Goal: Information Seeking & Learning: Learn about a topic

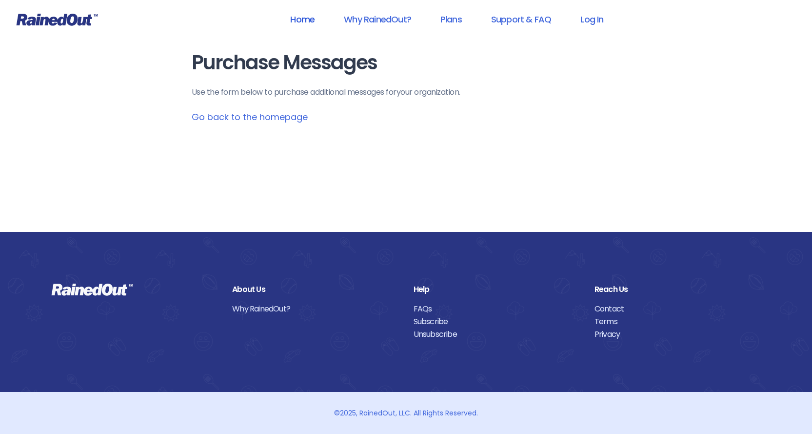
click at [304, 19] on link "Home" at bounding box center [303, 19] width 50 height 22
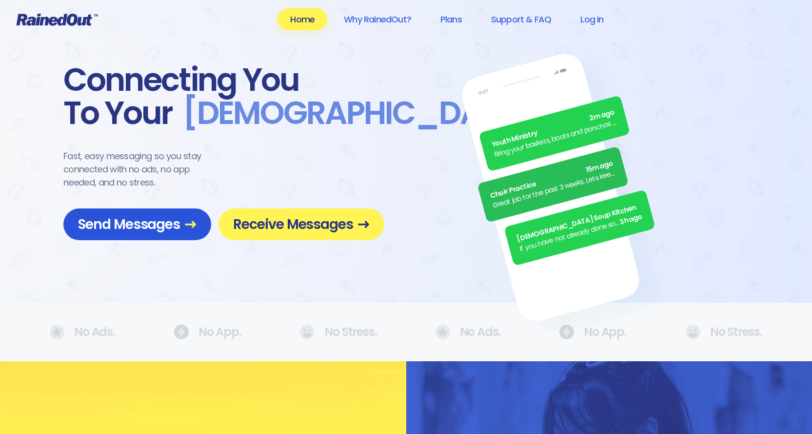
click at [151, 228] on span "Send Messages" at bounding box center [137, 224] width 119 height 17
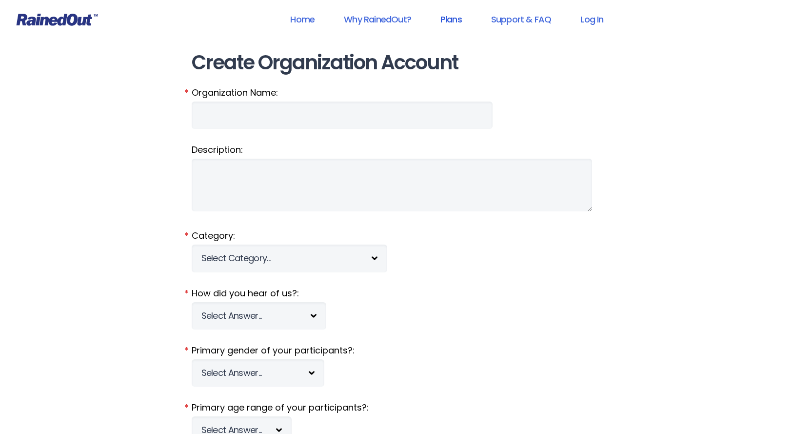
click at [449, 21] on link "Plans" at bounding box center [451, 19] width 47 height 22
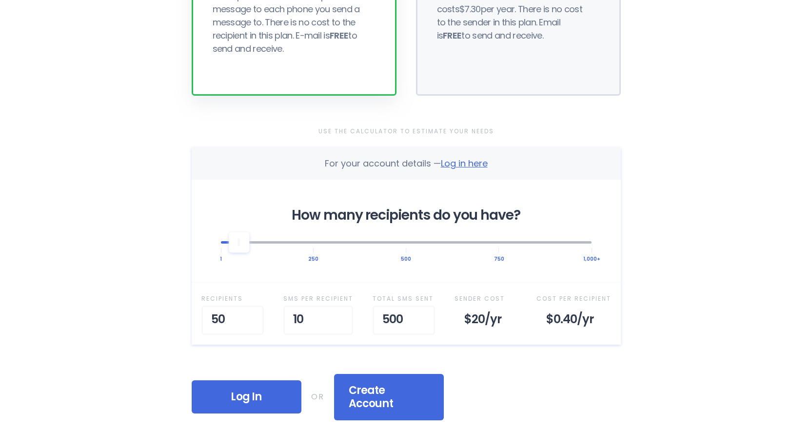
scroll to position [195, 0]
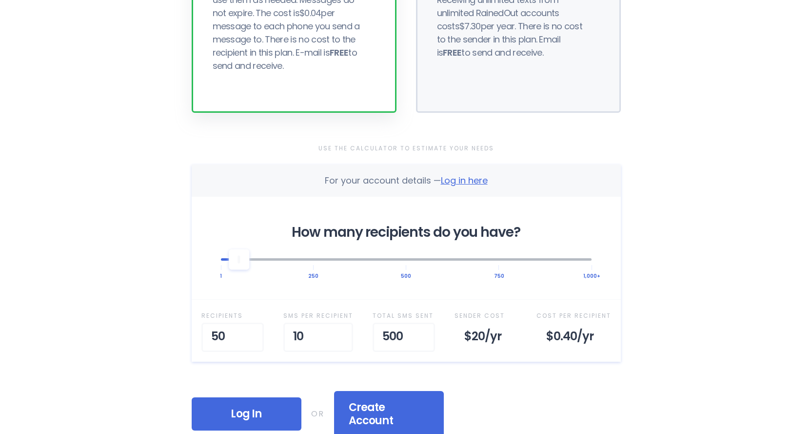
click at [590, 261] on div at bounding box center [406, 258] width 371 height 21
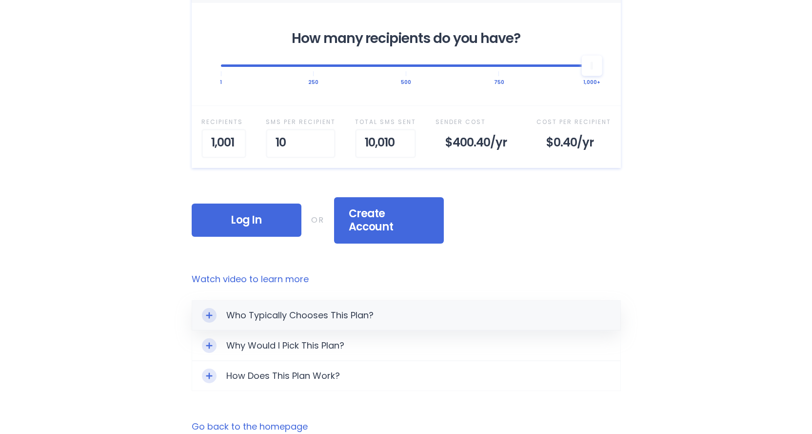
scroll to position [439, 0]
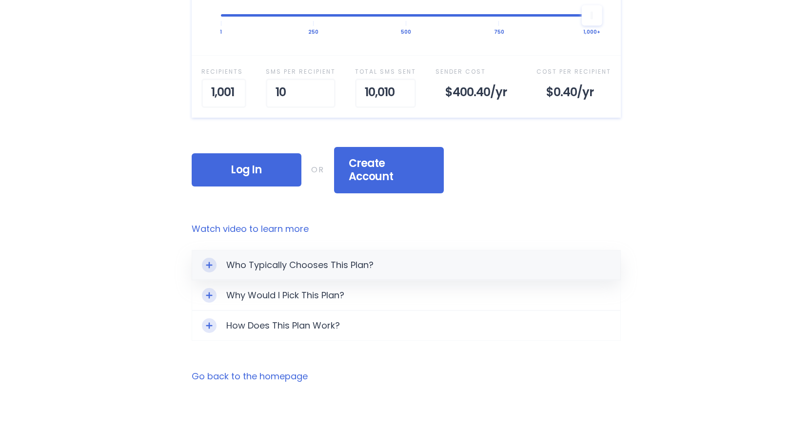
click at [382, 251] on div "Who Typically Chooses This Plan?" at bounding box center [406, 264] width 428 height 29
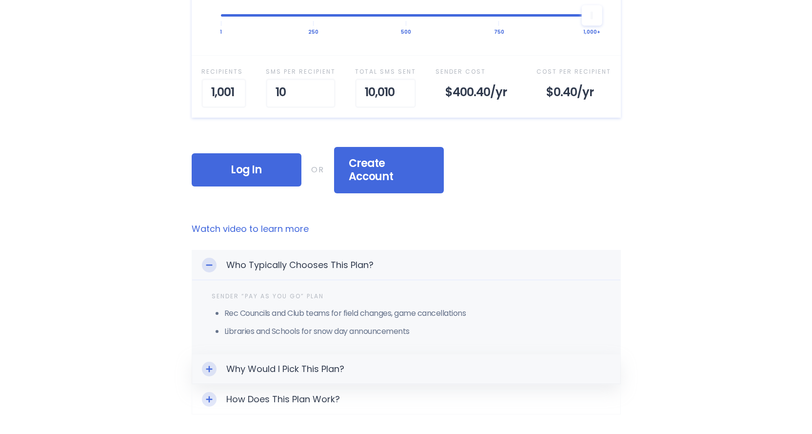
click at [333, 354] on div "Why Would I Pick This Plan?" at bounding box center [406, 368] width 428 height 29
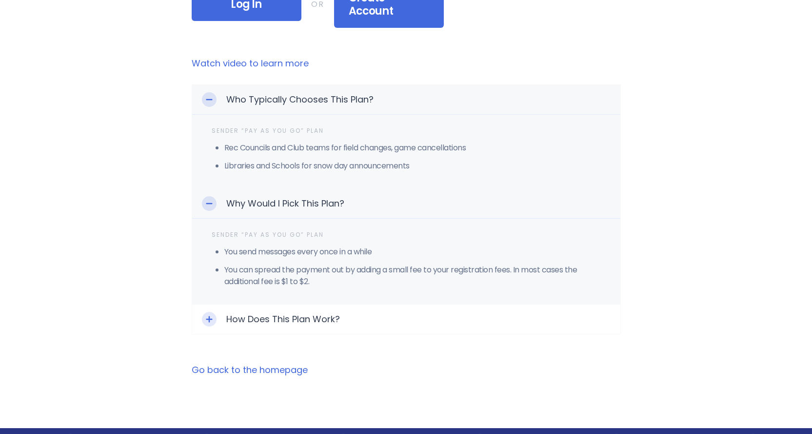
scroll to position [683, 0]
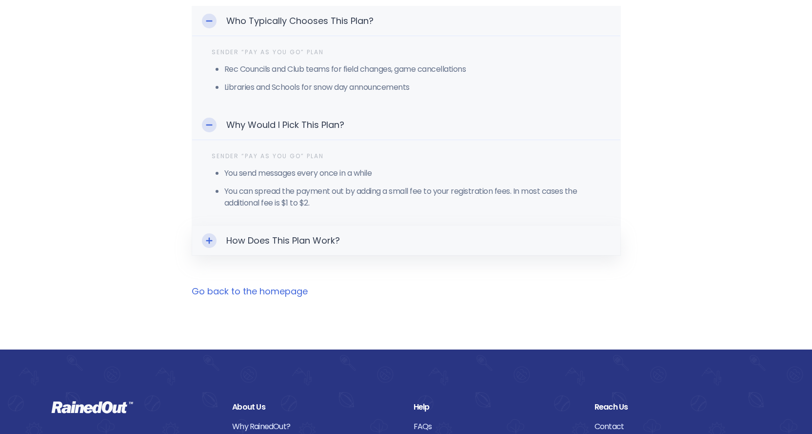
click at [343, 227] on div "How Does This Plan Work?" at bounding box center [406, 240] width 428 height 29
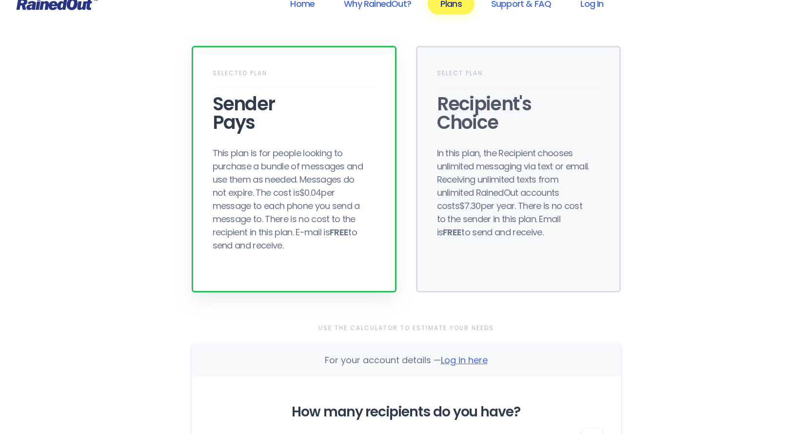
scroll to position [0, 0]
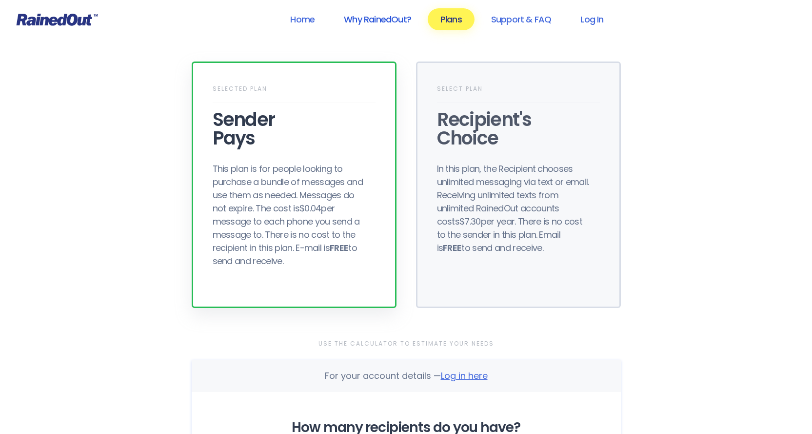
click at [364, 20] on link "Why RainedOut?" at bounding box center [377, 19] width 93 height 22
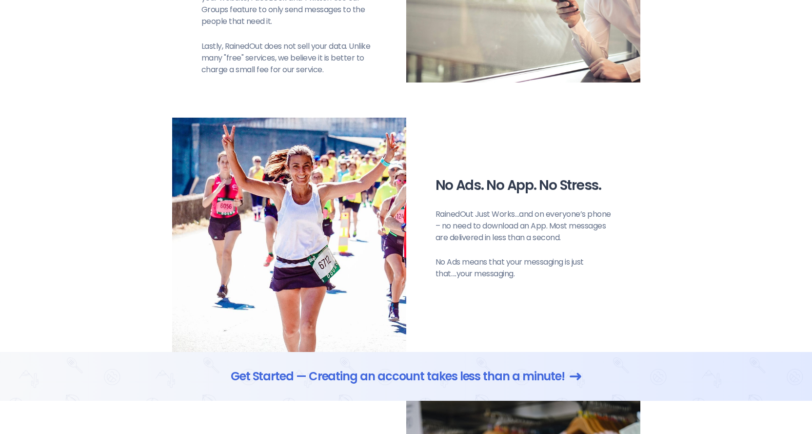
scroll to position [390, 0]
